Goal: Information Seeking & Learning: Understand process/instructions

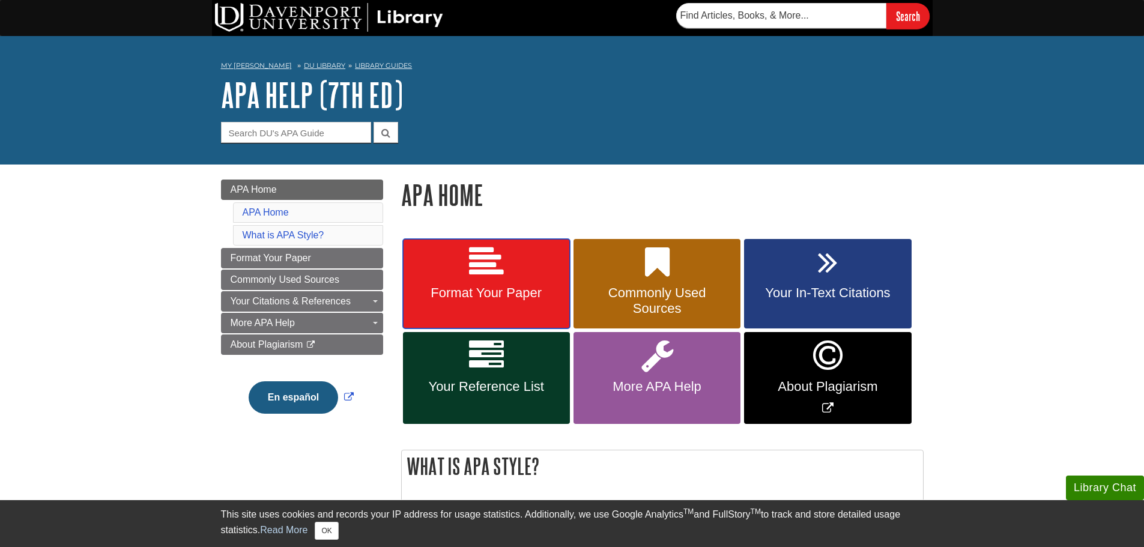
click at [498, 298] on span "Format Your Paper" at bounding box center [486, 293] width 149 height 16
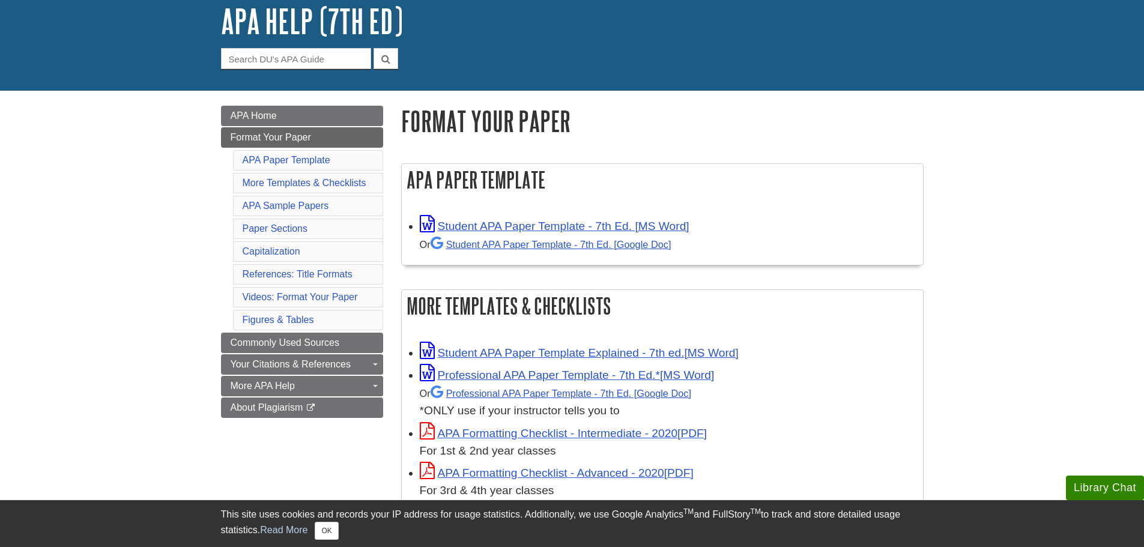
scroll to position [76, 0]
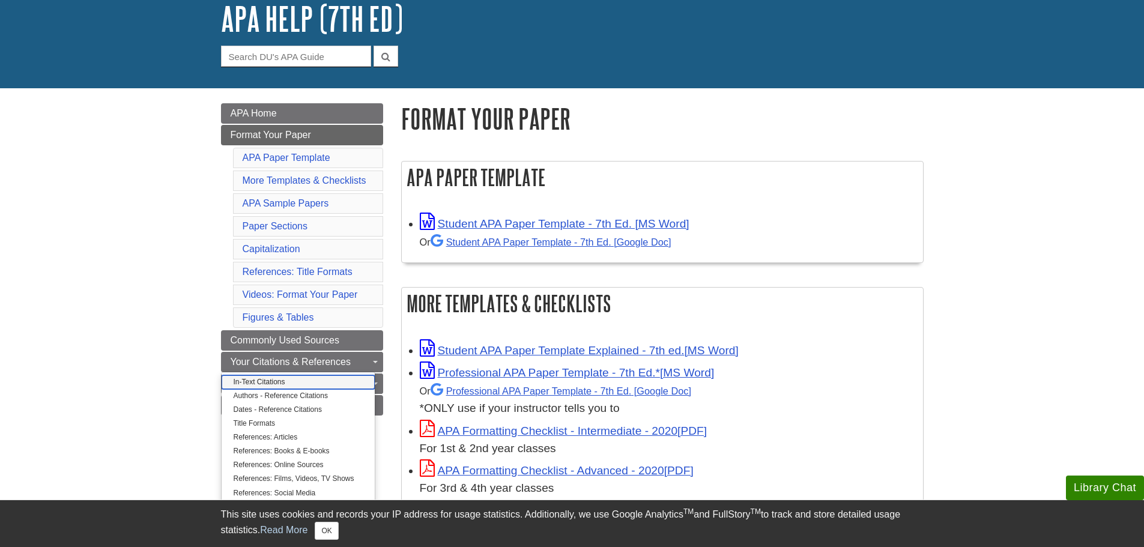
click at [266, 382] on link "In-Text Citations" at bounding box center [298, 382] width 153 height 14
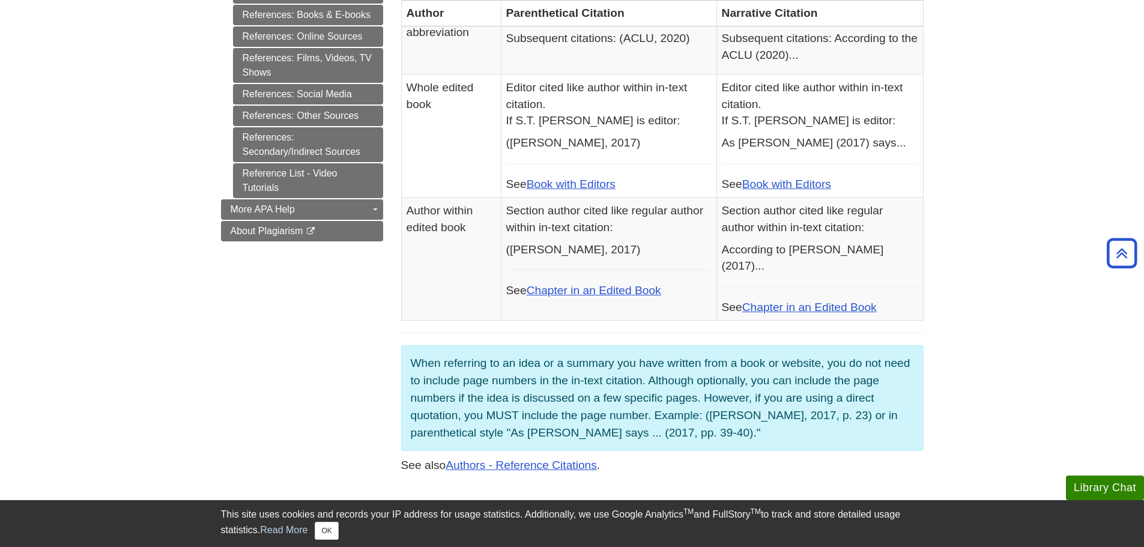
scroll to position [626, 0]
